Goal: Navigation & Orientation: Go to known website

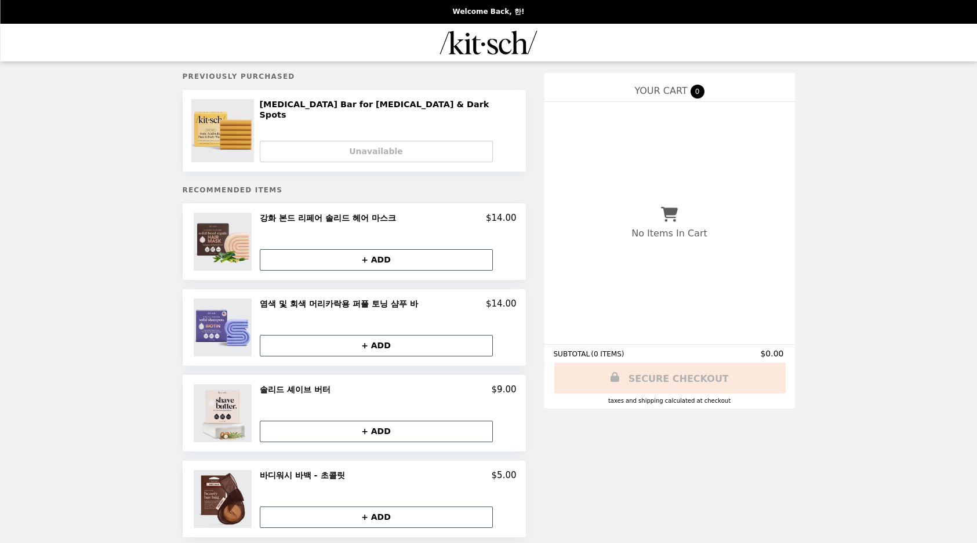
click at [463, 50] on img "Main" at bounding box center [488, 43] width 97 height 24
